Goal: Navigation & Orientation: Find specific page/section

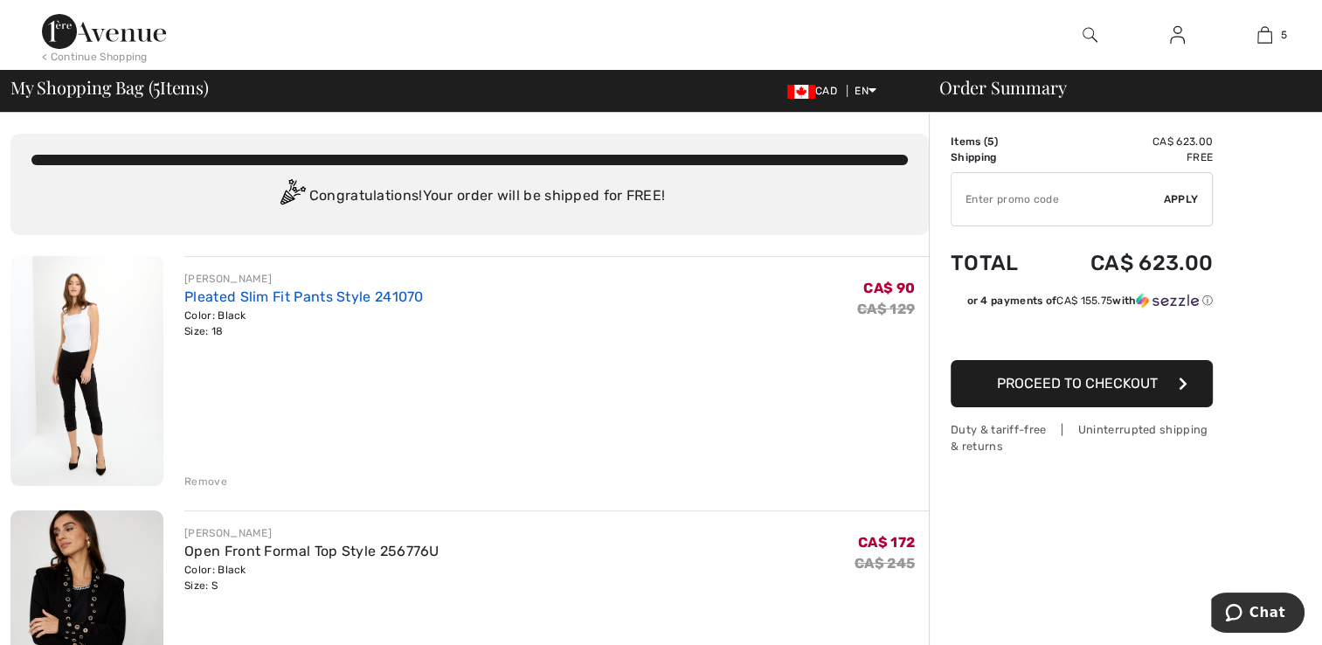
click at [350, 298] on link "Pleated Slim Fit Pants Style 241070" at bounding box center [303, 296] width 239 height 17
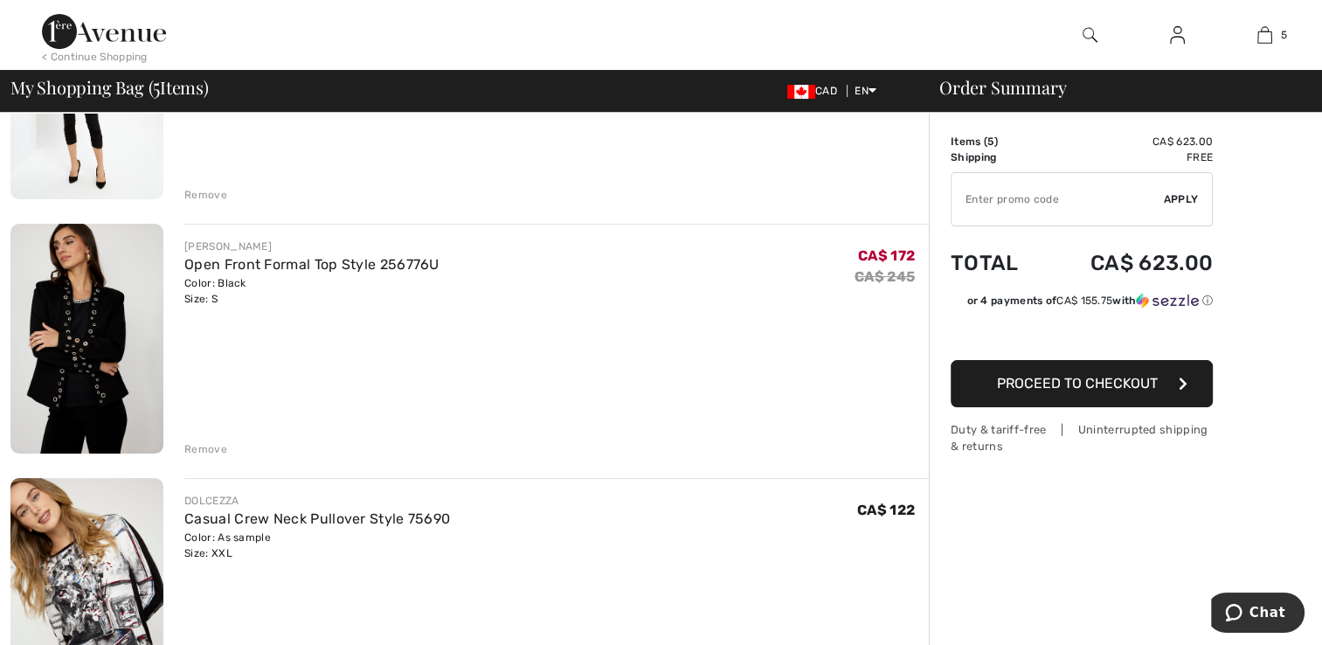
scroll to position [290, 0]
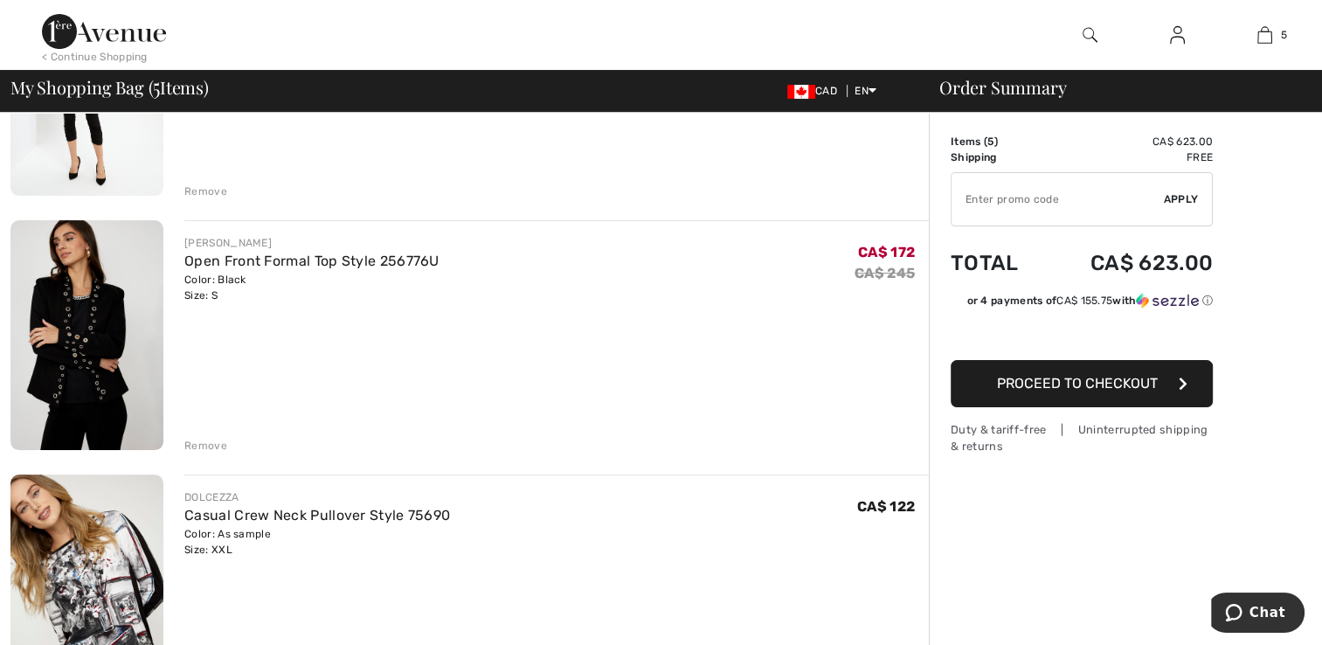
click at [204, 254] on link "Open Front Formal Top Style 256776U" at bounding box center [311, 261] width 255 height 17
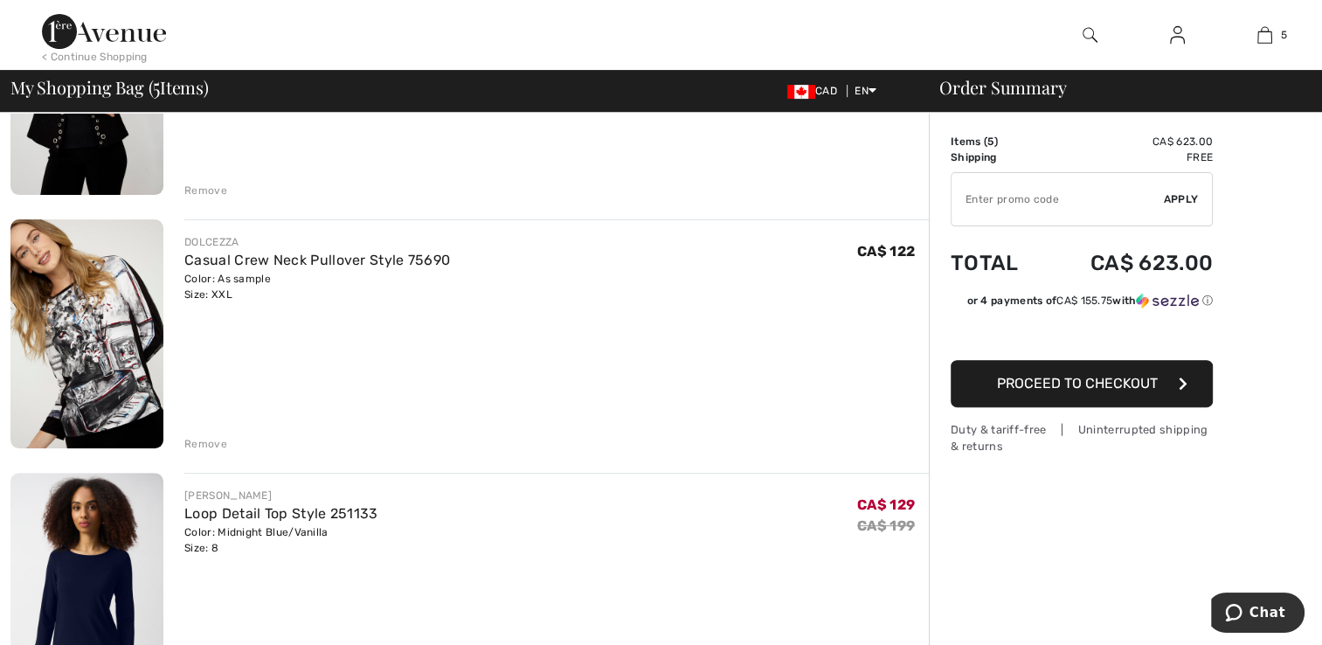
scroll to position [552, 0]
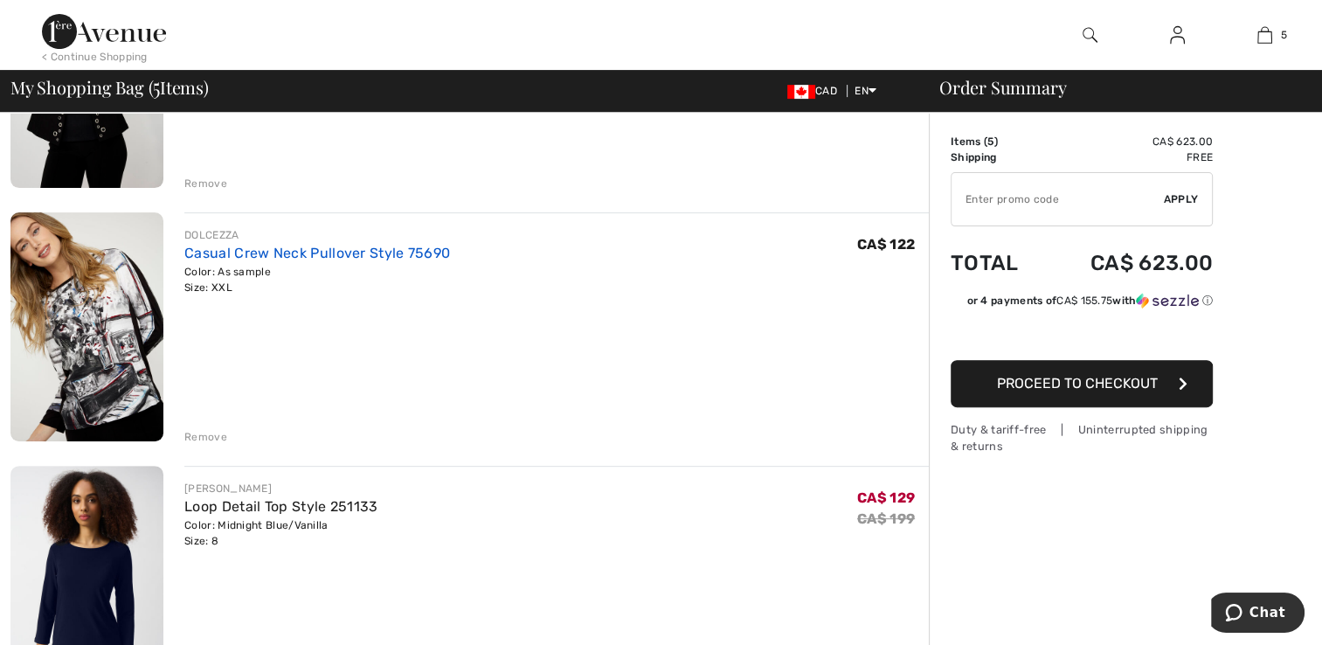
click at [220, 252] on link "Casual Crew Neck Pullover Style 75690" at bounding box center [317, 253] width 266 height 17
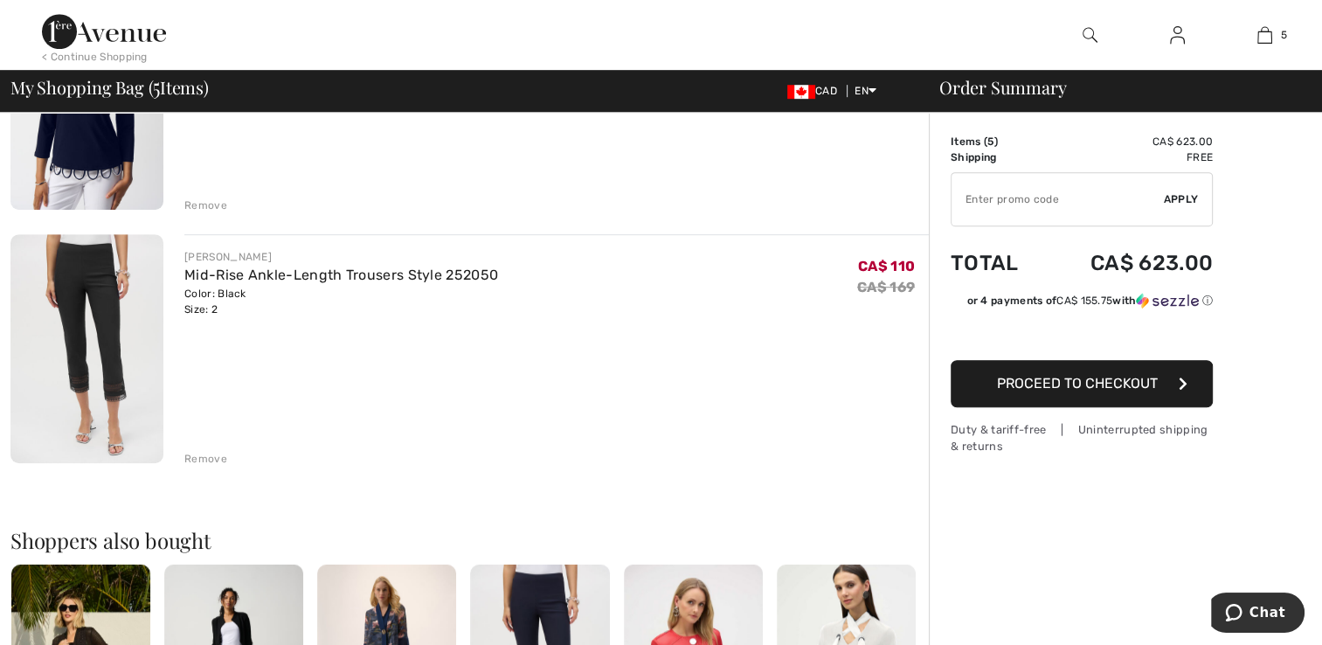
scroll to position [1040, 0]
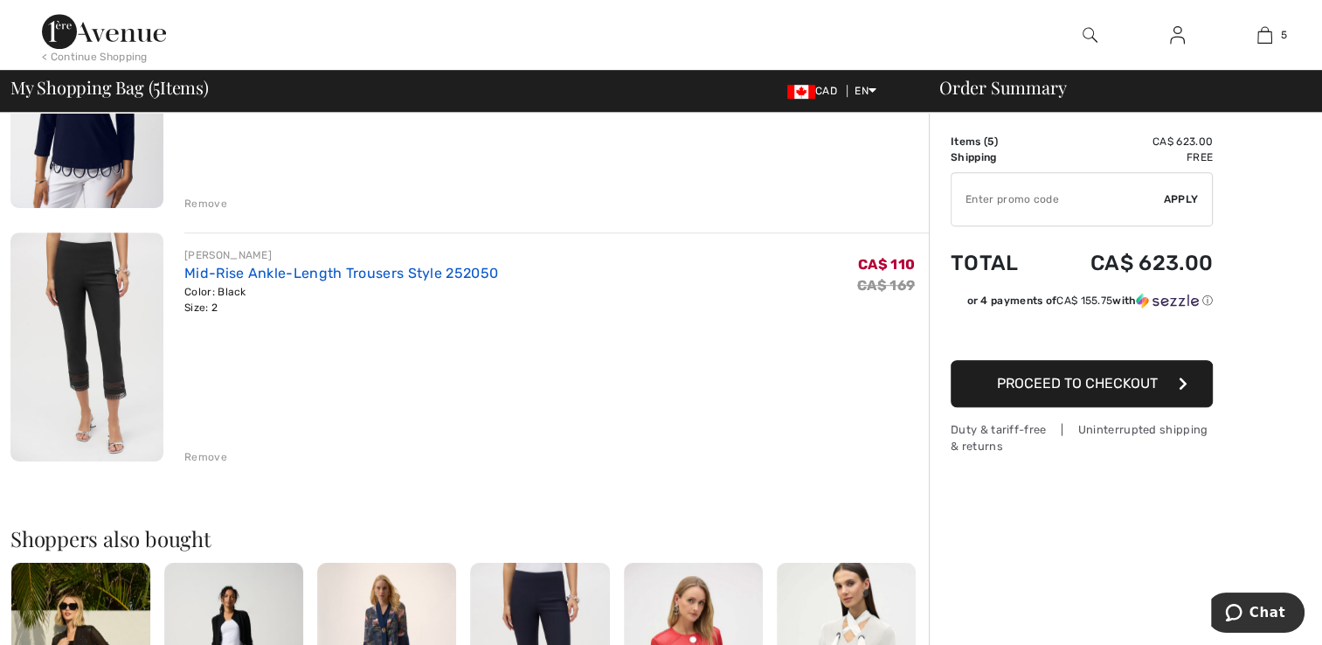
click at [220, 274] on link "Mid-Rise Ankle-Length Trousers Style 252050" at bounding box center [341, 273] width 314 height 17
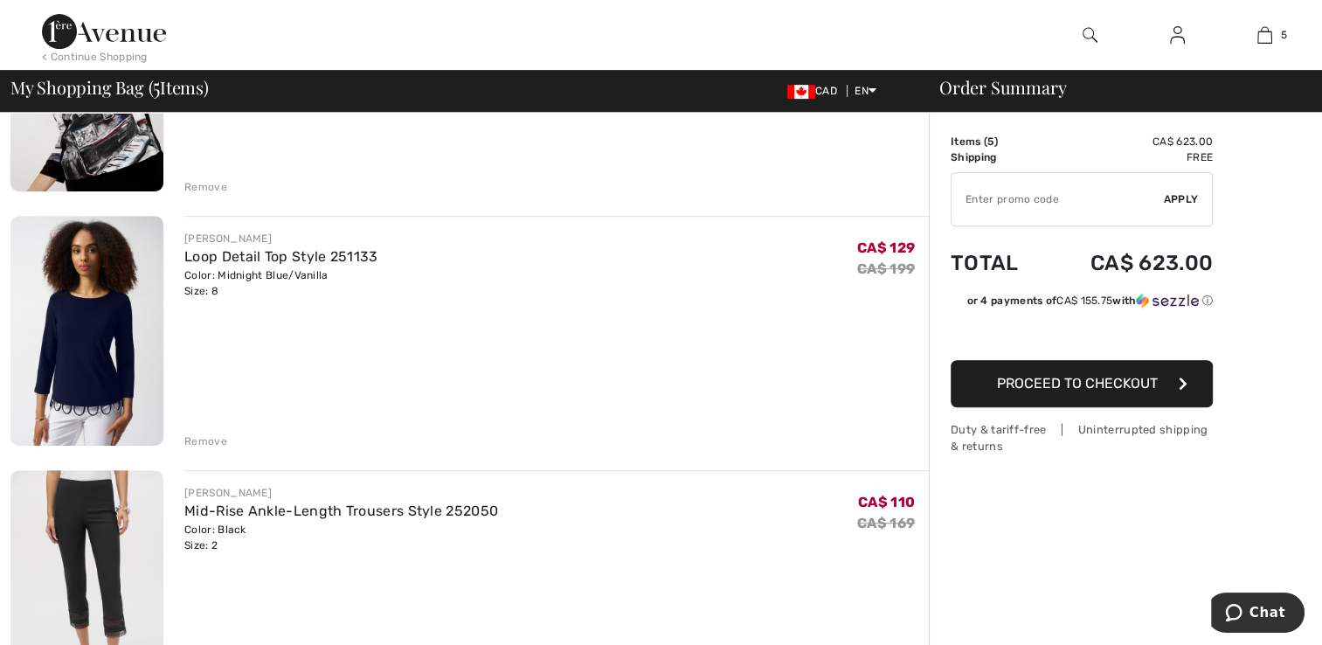
scroll to position [801, 0]
click at [204, 260] on link "Loop Detail Top Style 251133" at bounding box center [280, 257] width 193 height 17
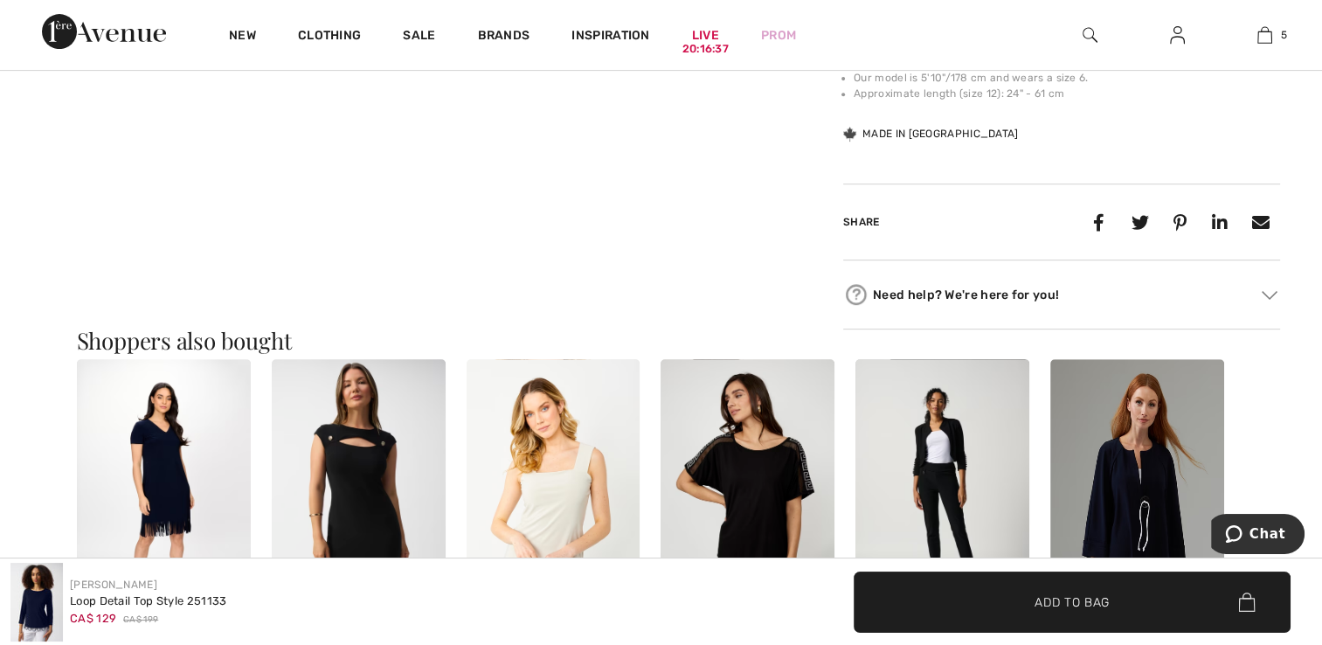
scroll to position [930, 0]
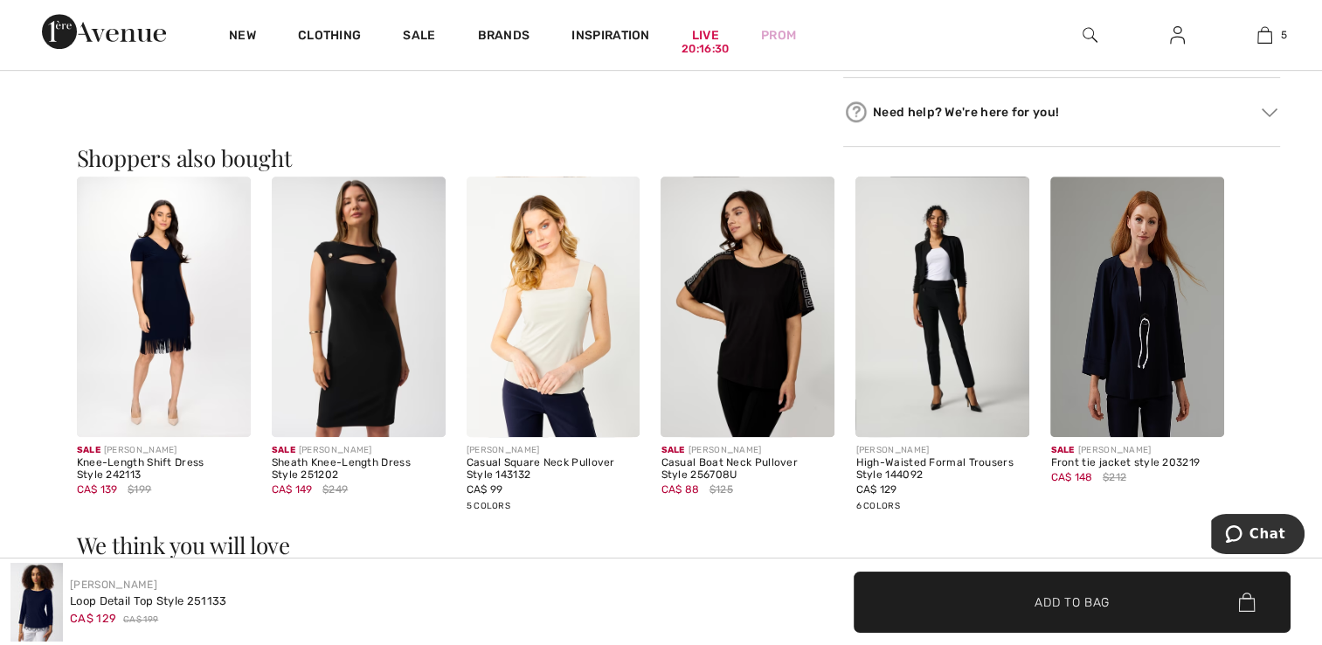
click at [354, 313] on img at bounding box center [359, 307] width 174 height 260
click at [773, 364] on img at bounding box center [748, 307] width 174 height 260
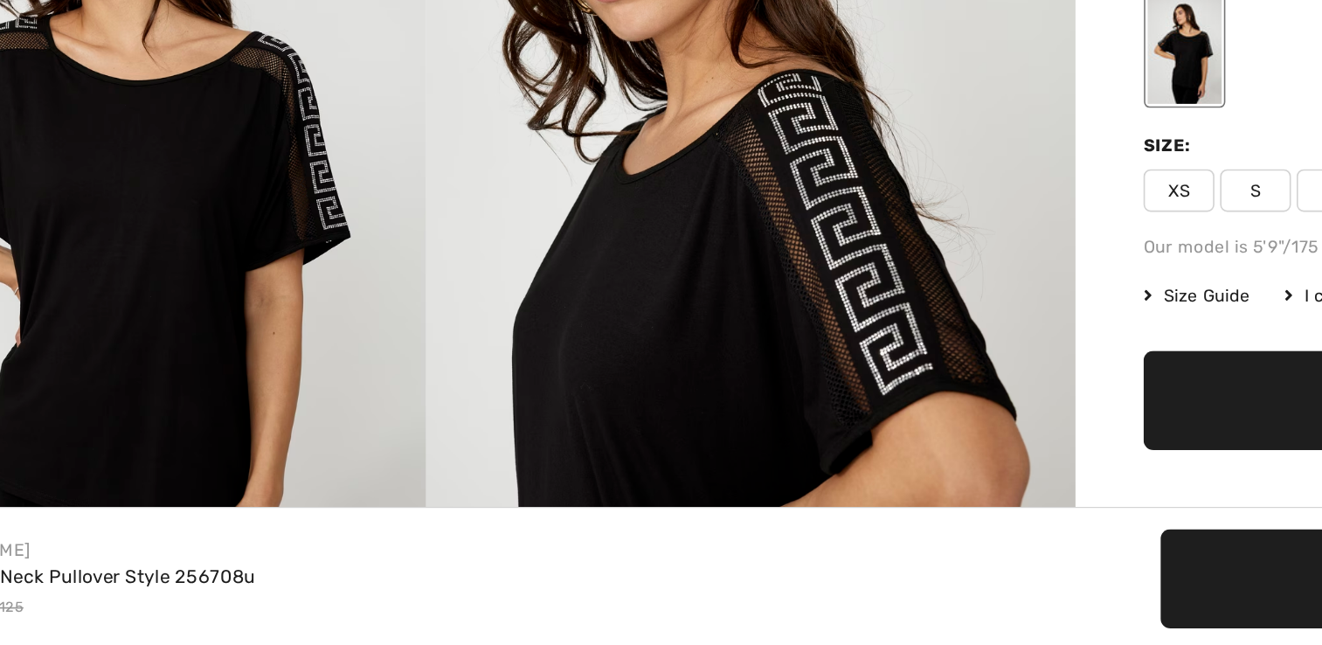
scroll to position [19, 0]
